Goal: Transaction & Acquisition: Purchase product/service

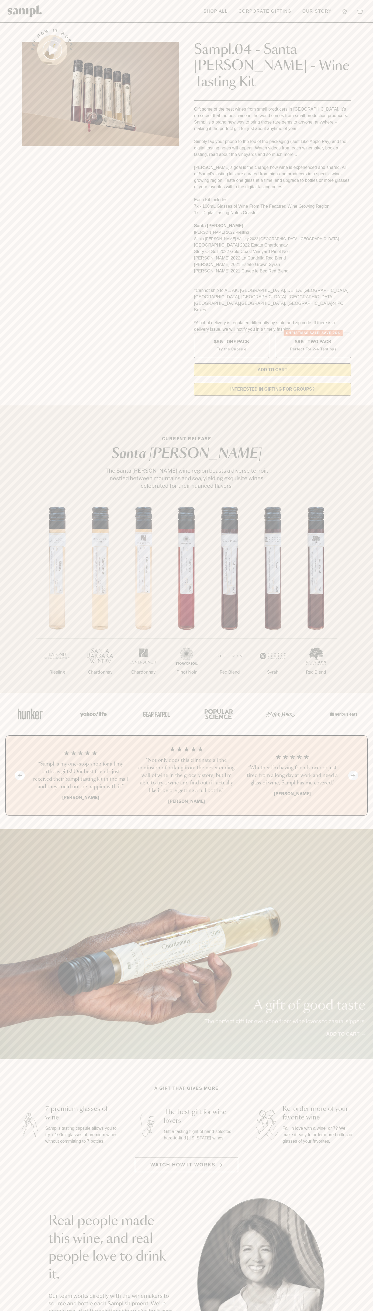
click at [26, 3] on link at bounding box center [25, 11] width 35 height 17
click at [364, 198] on section "See how it works Sampl.04 - Santa Barbara - Wine Tasting Kit Gift some of the b…" at bounding box center [186, 211] width 373 height 378
click at [174, 1310] on html "Skip to main content Toggle navigation menu Shop All Corporate Gifting Our Stor…" at bounding box center [186, 1090] width 373 height 2180
click at [15, 454] on section "CURRENT RELEASE Santa Barbara The Santa Barbara wine region boasts a diverse te…" at bounding box center [186, 548] width 373 height 287
